Goal: Transaction & Acquisition: Subscribe to service/newsletter

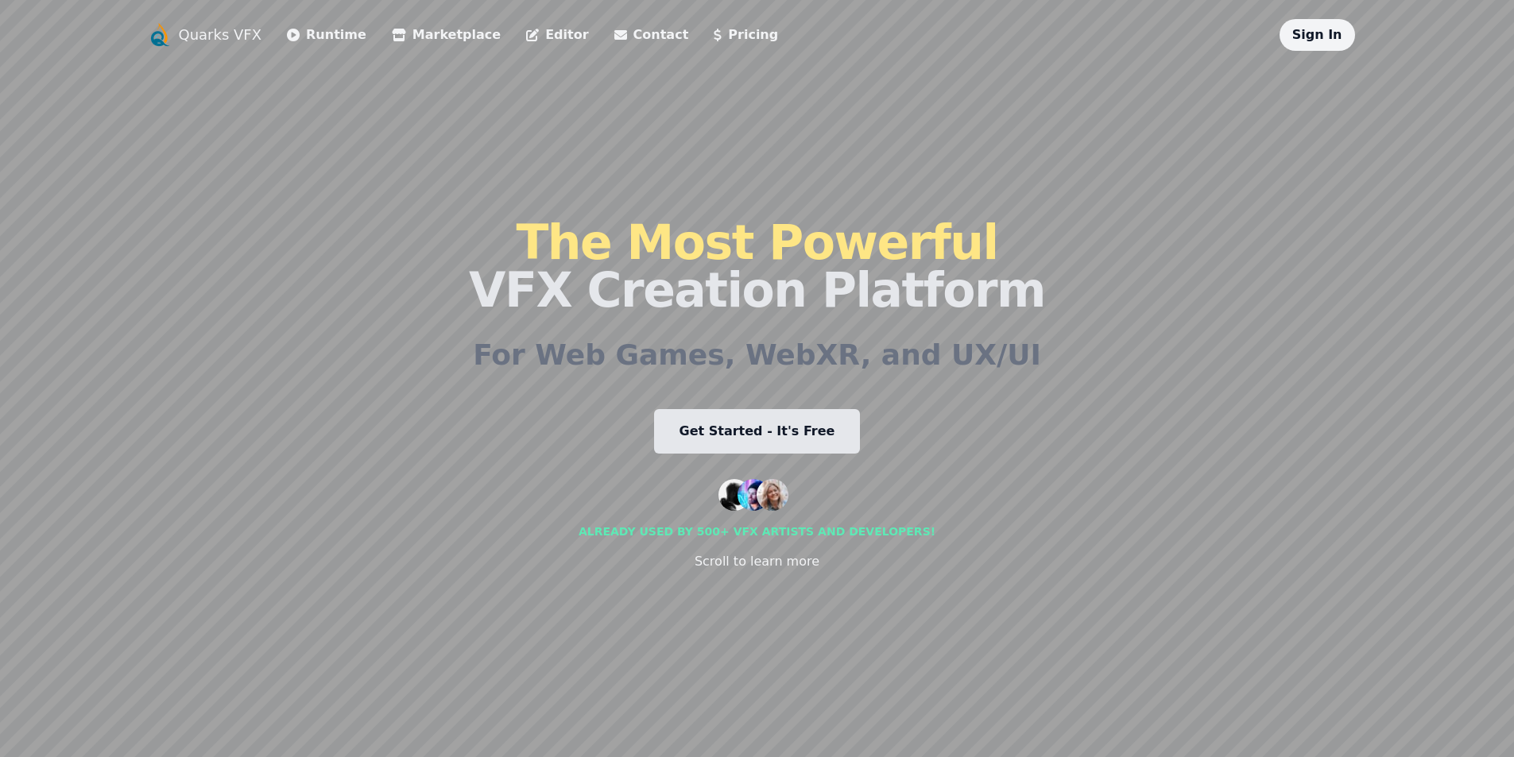
click at [782, 447] on link "Get Started - It's Free" at bounding box center [757, 431] width 207 height 45
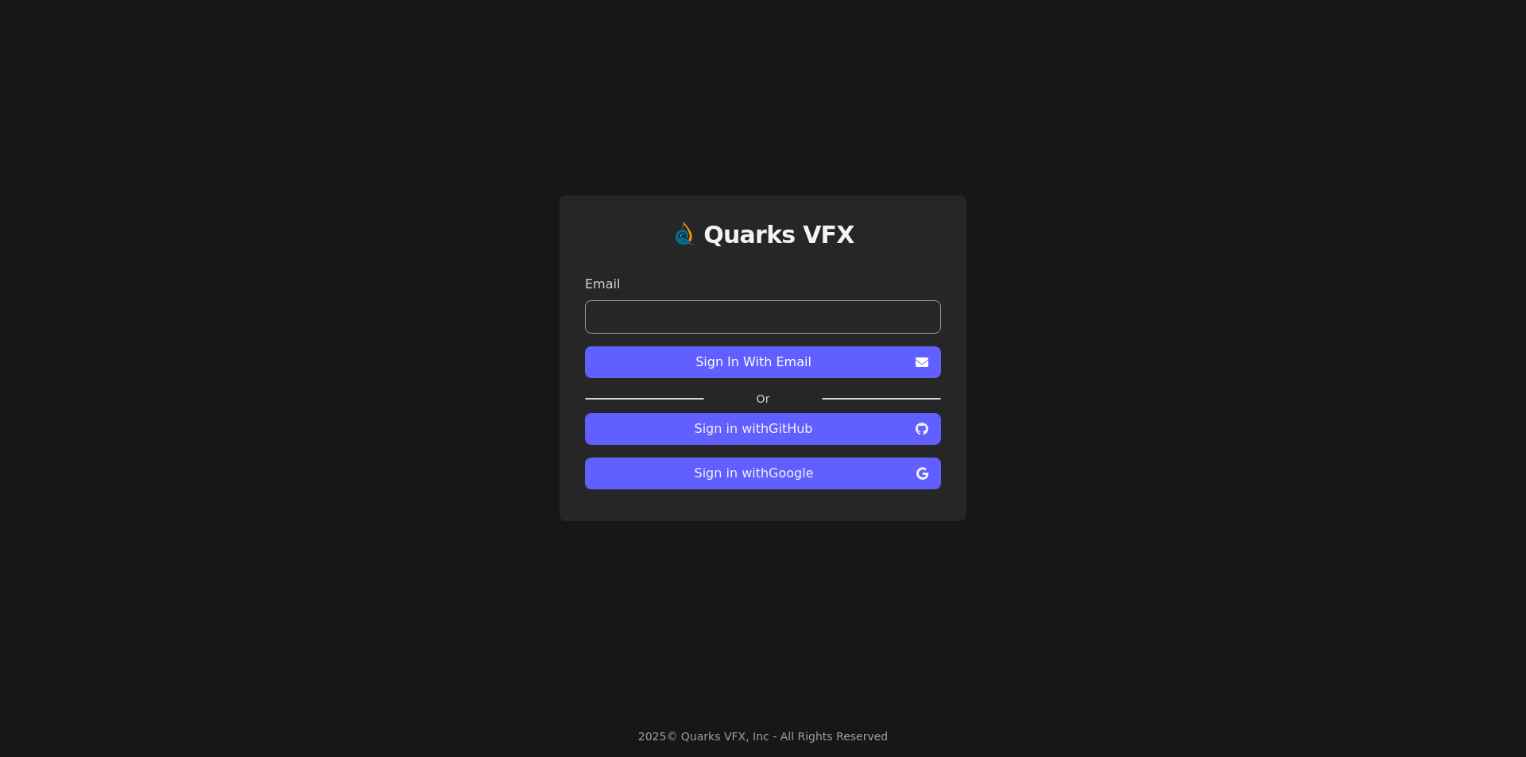
click at [862, 471] on span "Sign in with Google" at bounding box center [754, 473] width 312 height 19
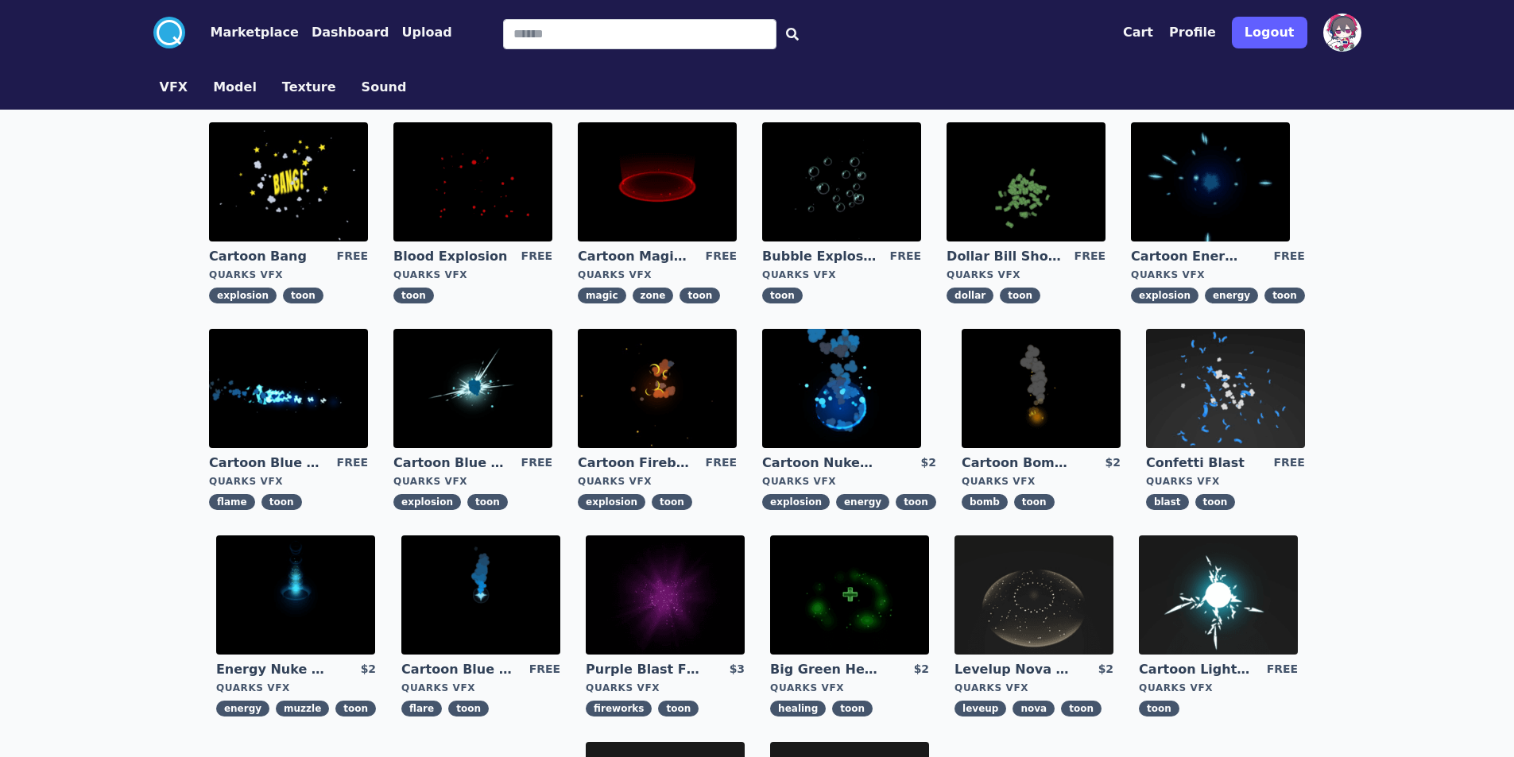
drag, startPoint x: 108, startPoint y: 487, endPoint x: 117, endPoint y: 484, distance: 9.3
click at [109, 486] on div ".cls-1{fill:#fff;}.cls-2{fill:#29abe2;} Marketplace Dashboard Upload Cart Profi…" at bounding box center [757, 608] width 1514 height 1216
